Goal: Navigation & Orientation: Find specific page/section

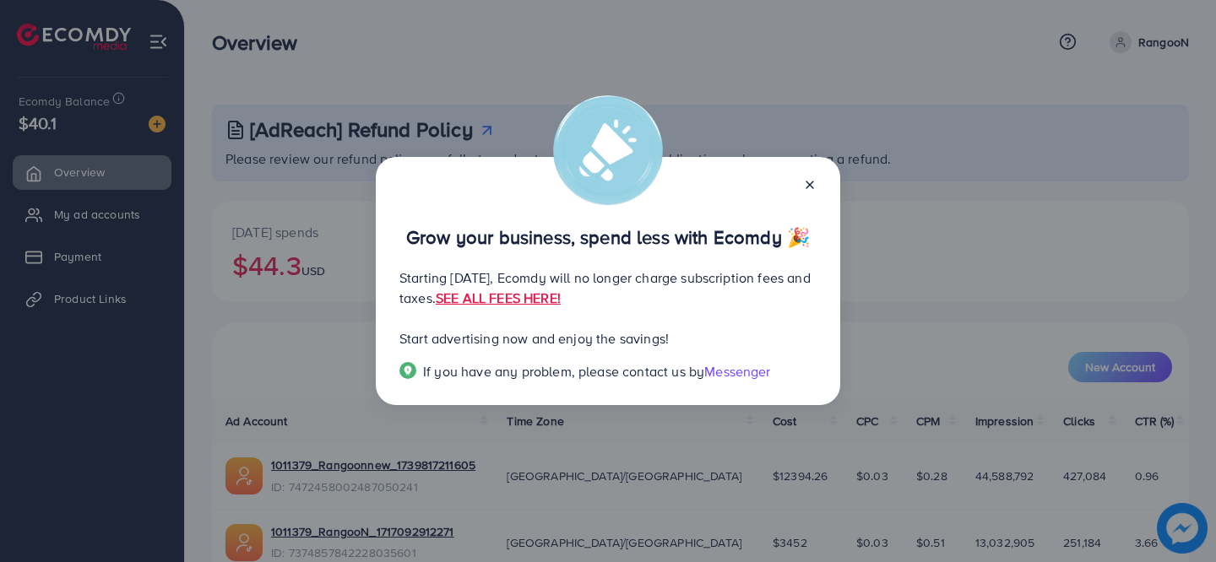
click at [846, 54] on div "Grow your business, spend less with Ecomdy 🎉 Starting [DATE], Ecomdy will no lo…" at bounding box center [608, 281] width 1216 height 562
click at [726, 53] on div "Grow your business, spend less with Ecomdy 🎉 Starting [DATE], Ecomdy will no lo…" at bounding box center [608, 281] width 1216 height 562
click at [812, 184] on icon at bounding box center [810, 185] width 14 height 14
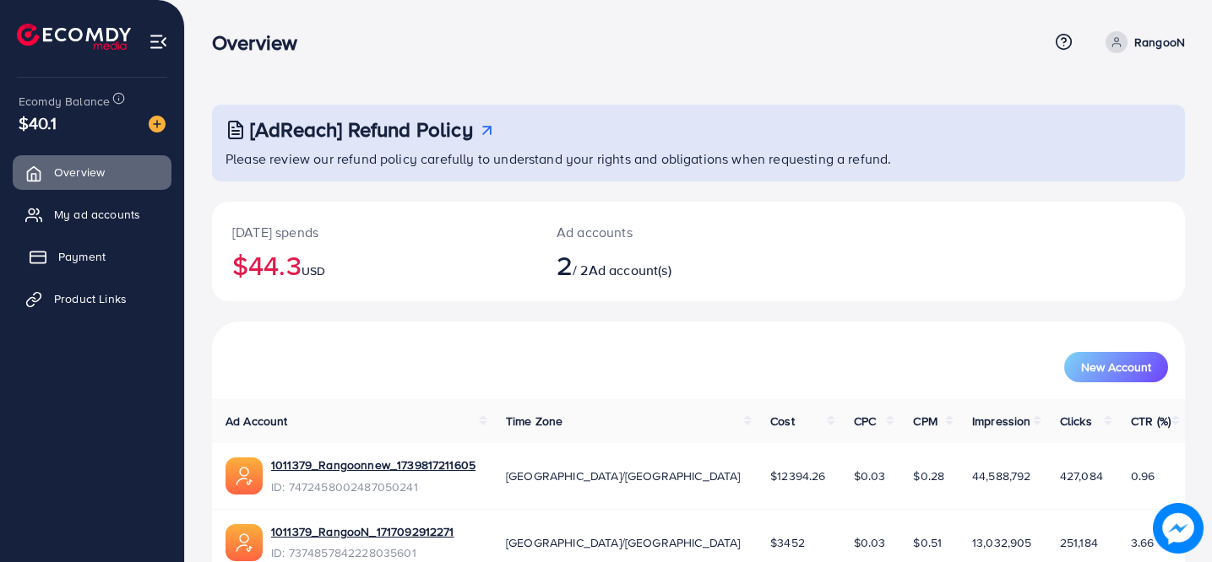
click at [63, 257] on span "Payment" at bounding box center [81, 256] width 47 height 17
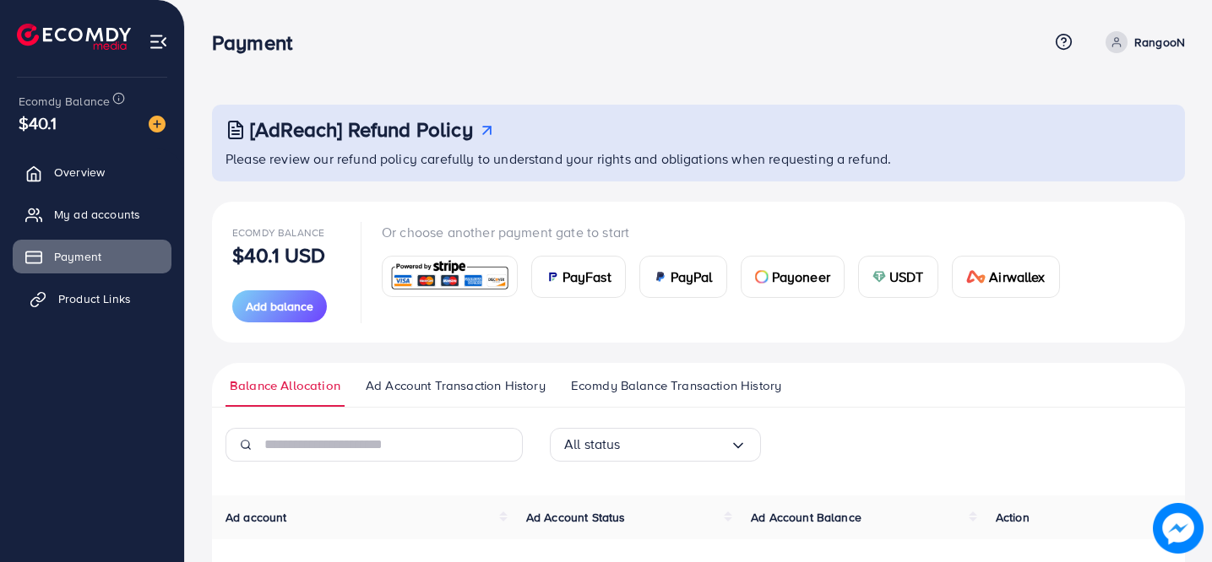
click at [119, 301] on span "Product Links" at bounding box center [94, 298] width 73 height 17
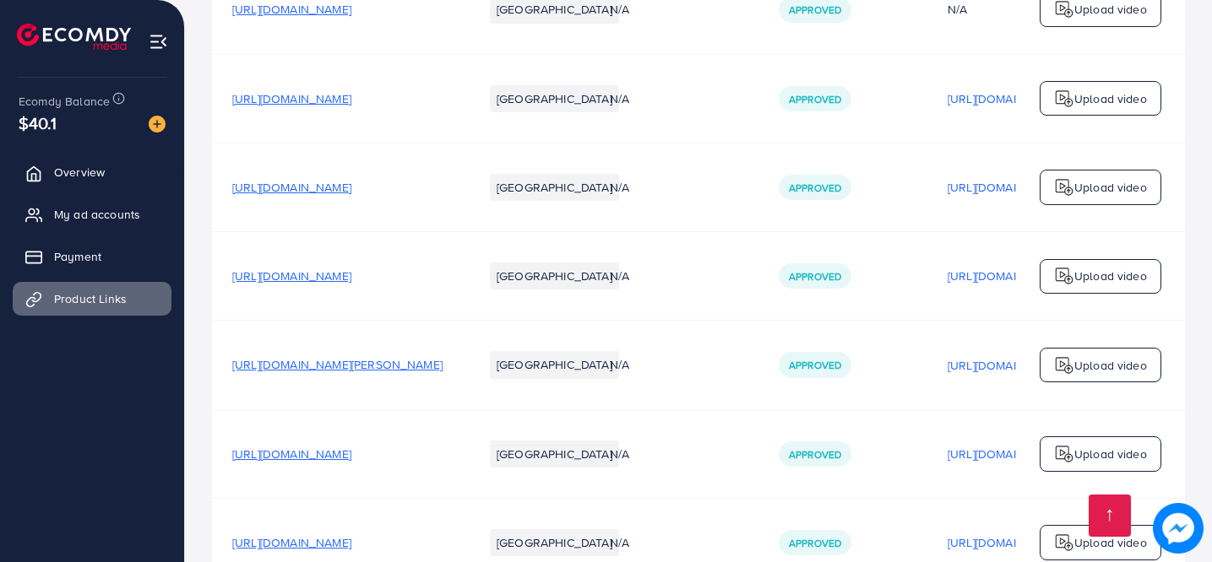
scroll to position [4238, 0]
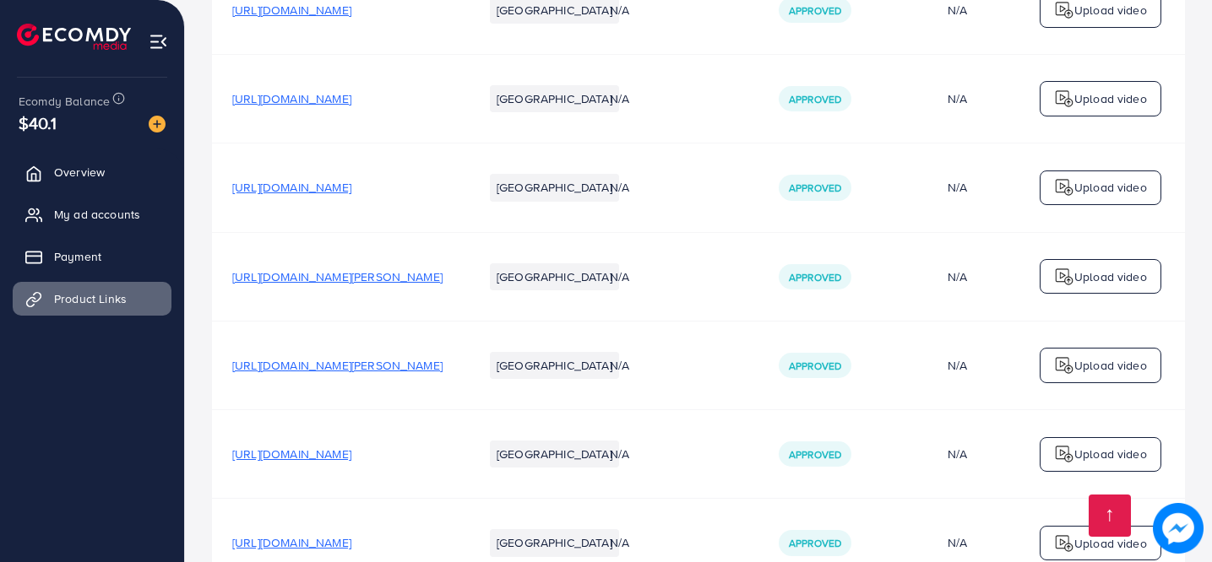
click at [375, 284] on span "[URL][DOMAIN_NAME][PERSON_NAME]" at bounding box center [337, 277] width 210 height 17
click at [294, 284] on span "[URL][DOMAIN_NAME][PERSON_NAME]" at bounding box center [337, 277] width 210 height 17
click at [384, 283] on span "[URL][DOMAIN_NAME][PERSON_NAME]" at bounding box center [337, 276] width 210 height 17
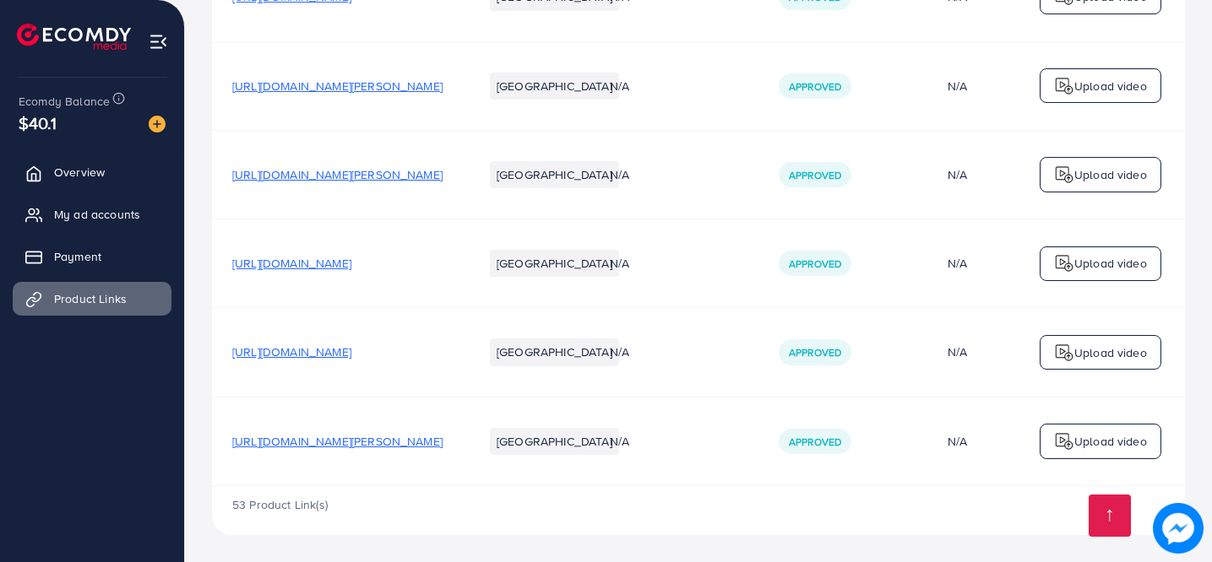
click at [401, 436] on span "[URL][DOMAIN_NAME][PERSON_NAME]" at bounding box center [337, 441] width 210 height 17
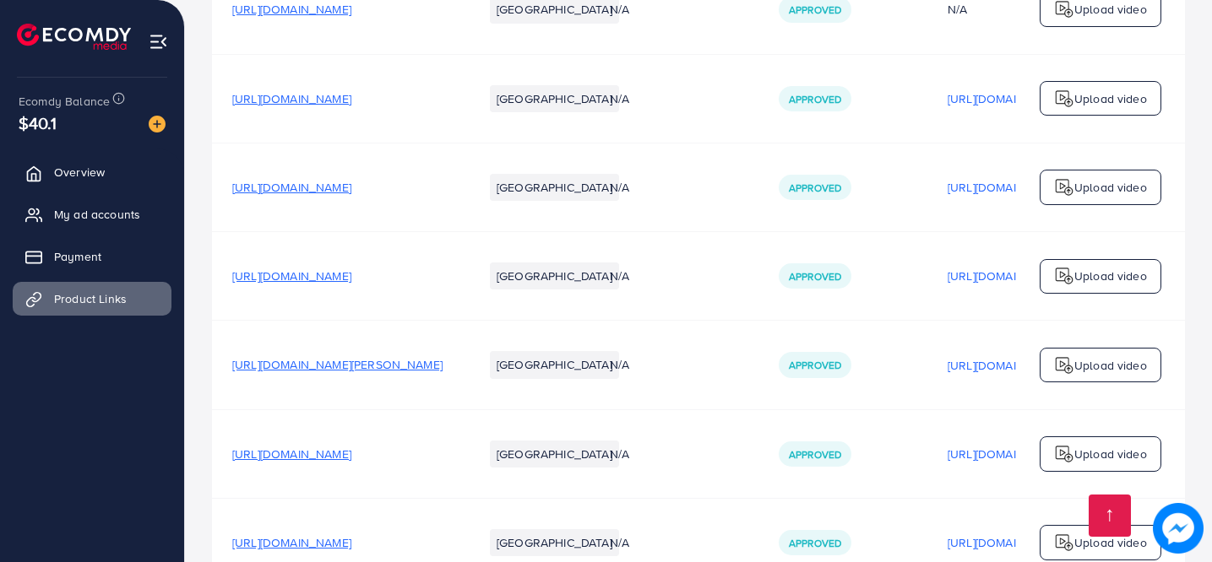
scroll to position [4327, 0]
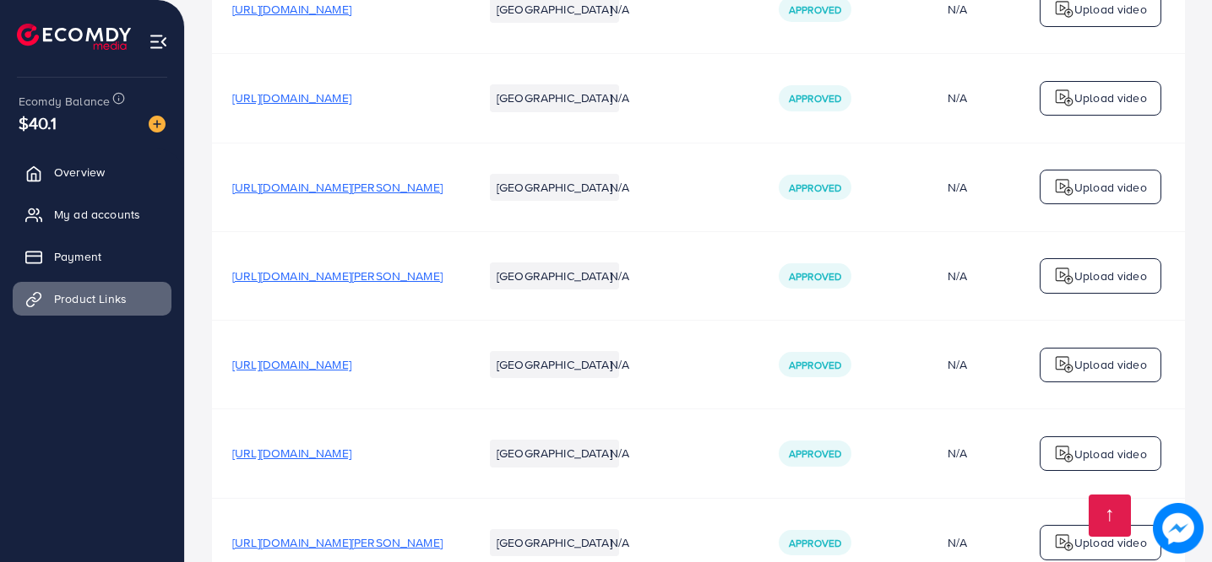
click at [426, 193] on span "[URL][DOMAIN_NAME][PERSON_NAME]" at bounding box center [337, 187] width 210 height 17
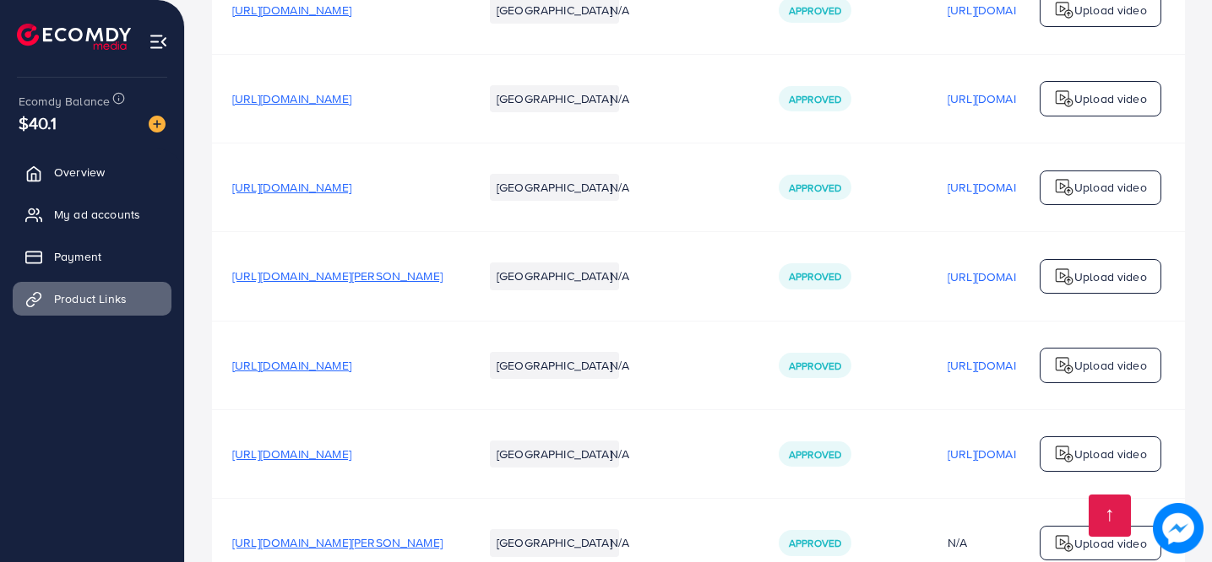
scroll to position [4238, 0]
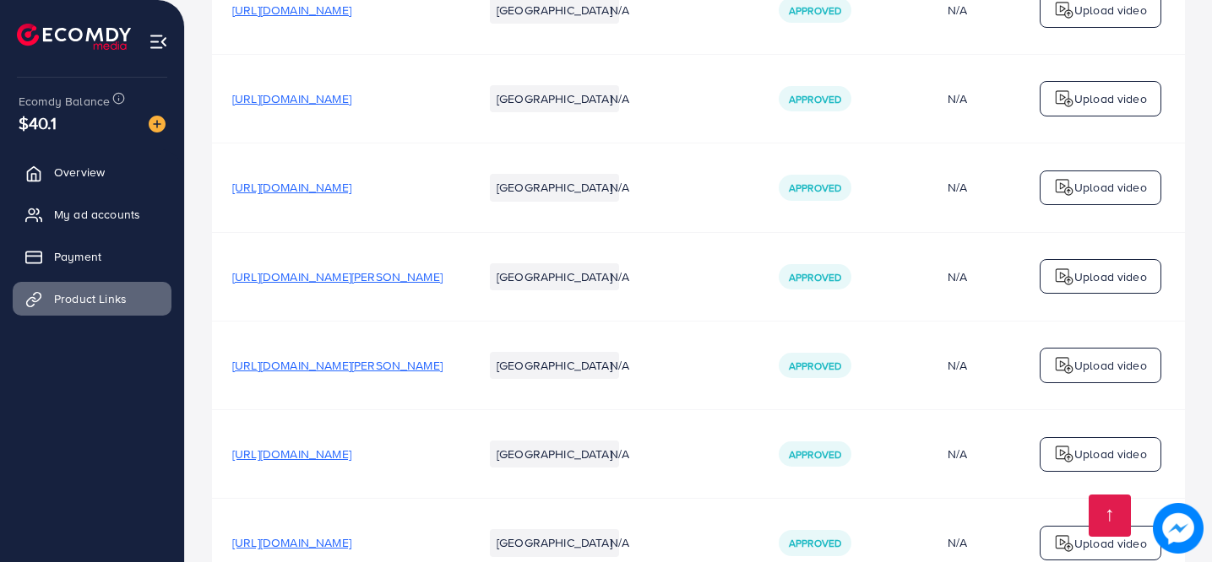
click at [375, 278] on span "[URL][DOMAIN_NAME][PERSON_NAME]" at bounding box center [337, 277] width 210 height 17
